Goal: Find specific page/section: Find specific page/section

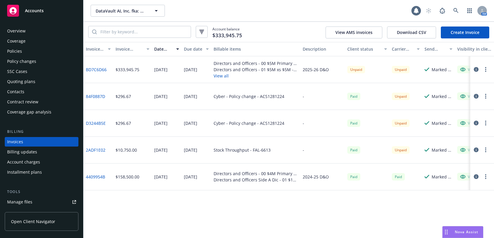
scroll to position [13, 0]
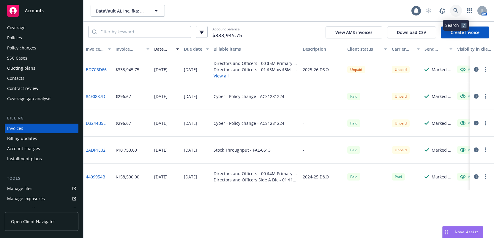
click at [457, 11] on icon at bounding box center [456, 10] width 5 height 5
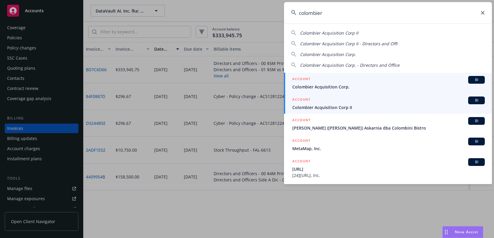
type input "colombier"
click at [326, 107] on span "Colombier Acquisition Corp II" at bounding box center [389, 107] width 193 height 6
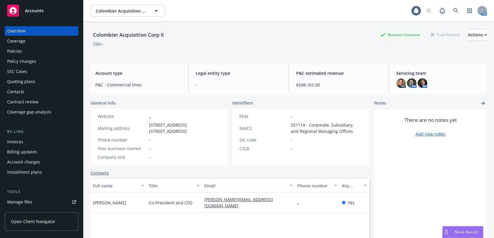
click at [13, 141] on div "Invoices" at bounding box center [15, 142] width 16 height 10
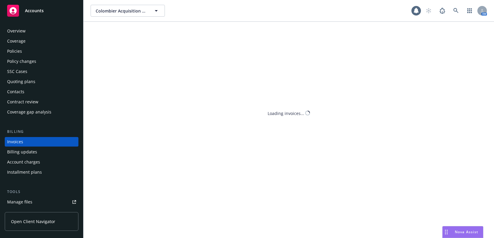
scroll to position [13, 0]
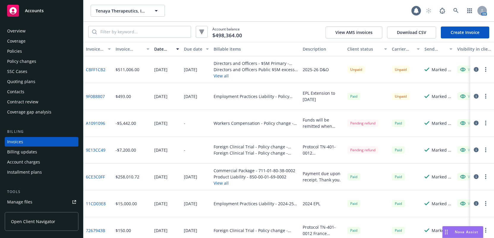
scroll to position [13, 0]
